Goal: Find specific page/section: Find specific page/section

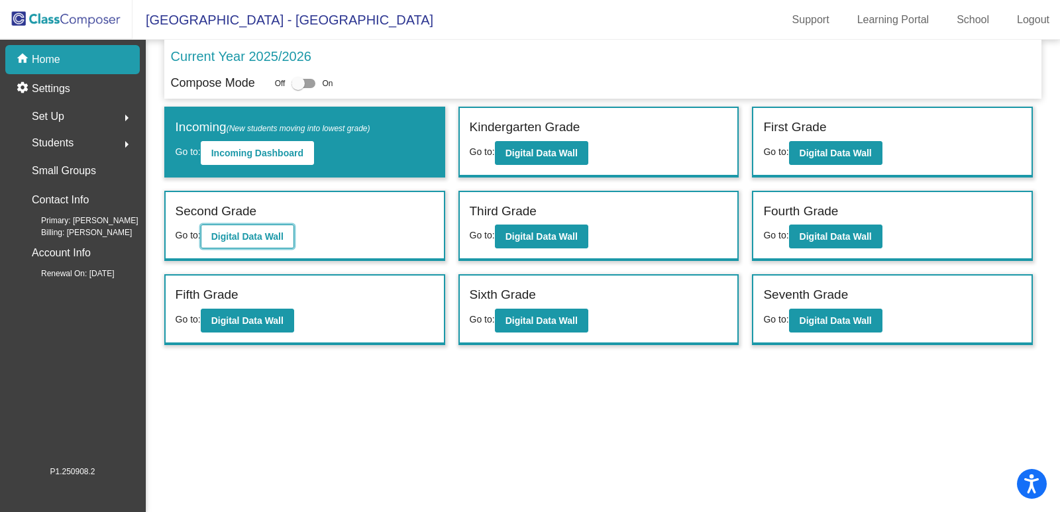
click at [276, 242] on button "Digital Data Wall" at bounding box center [247, 237] width 93 height 24
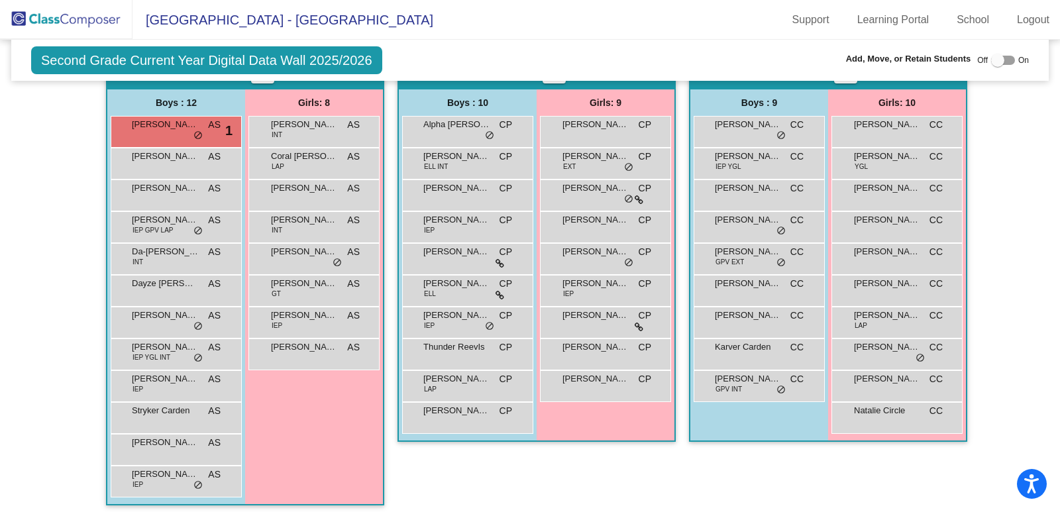
scroll to position [265, 0]
